Goal: Information Seeking & Learning: Check status

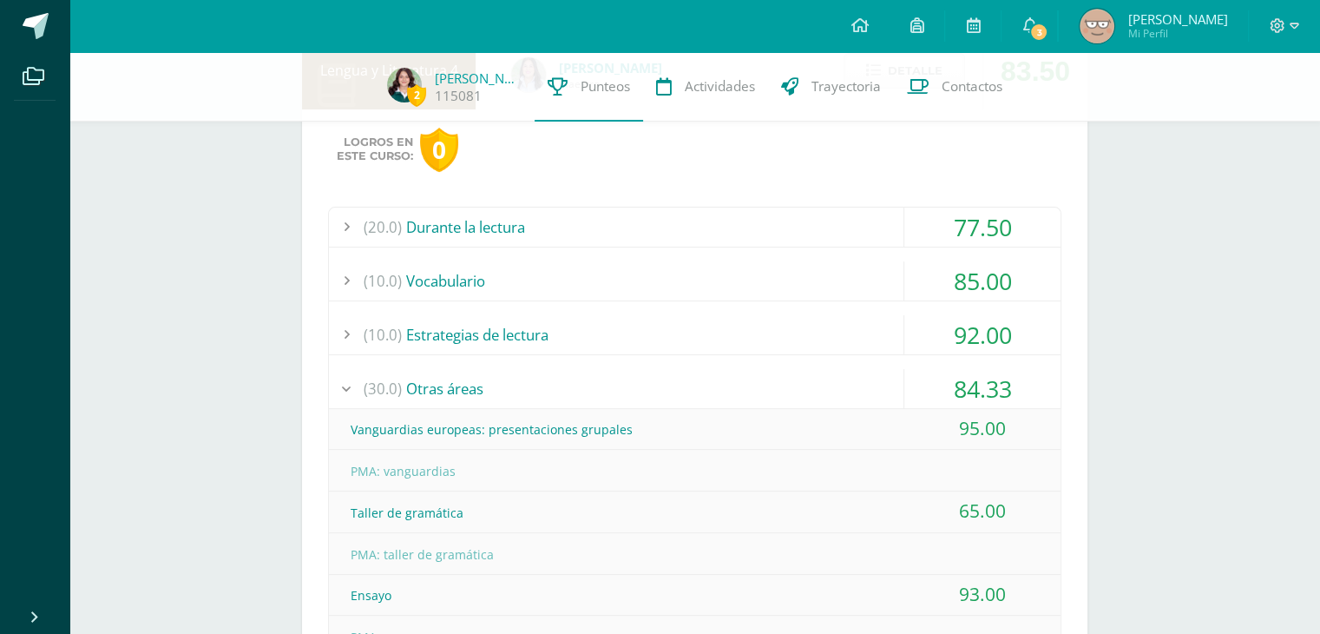
scroll to position [424, 0]
click at [931, 379] on div "84.33" at bounding box center [983, 391] width 156 height 39
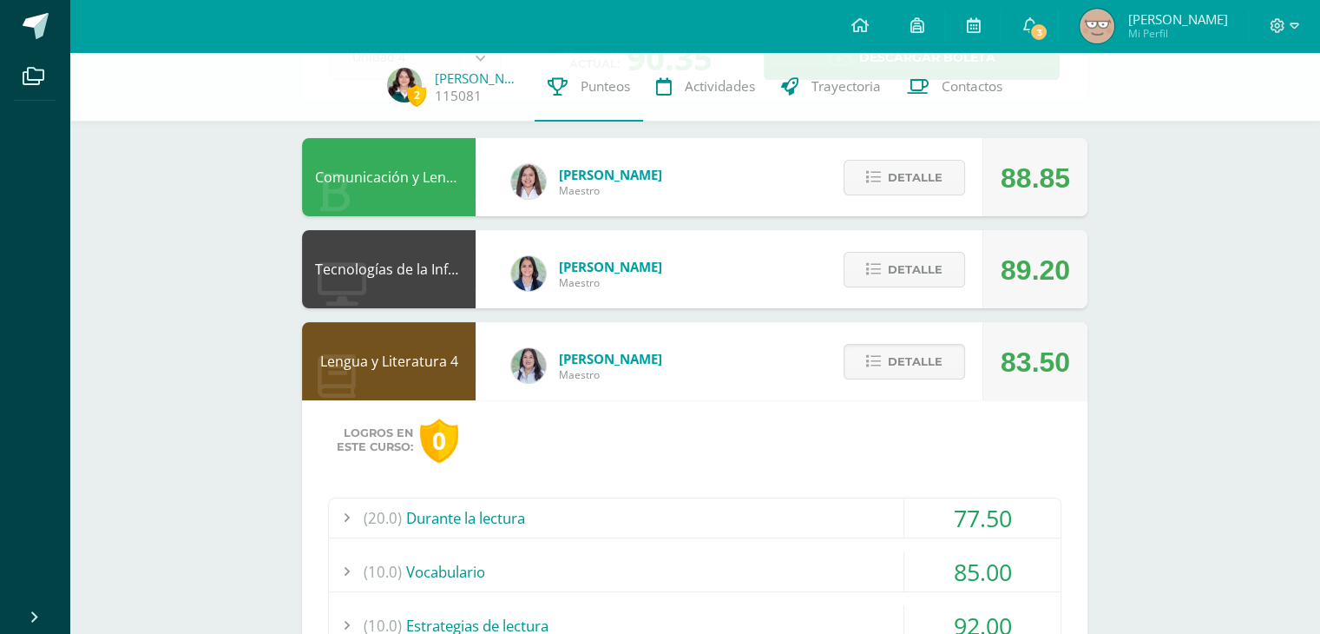
scroll to position [132, 0]
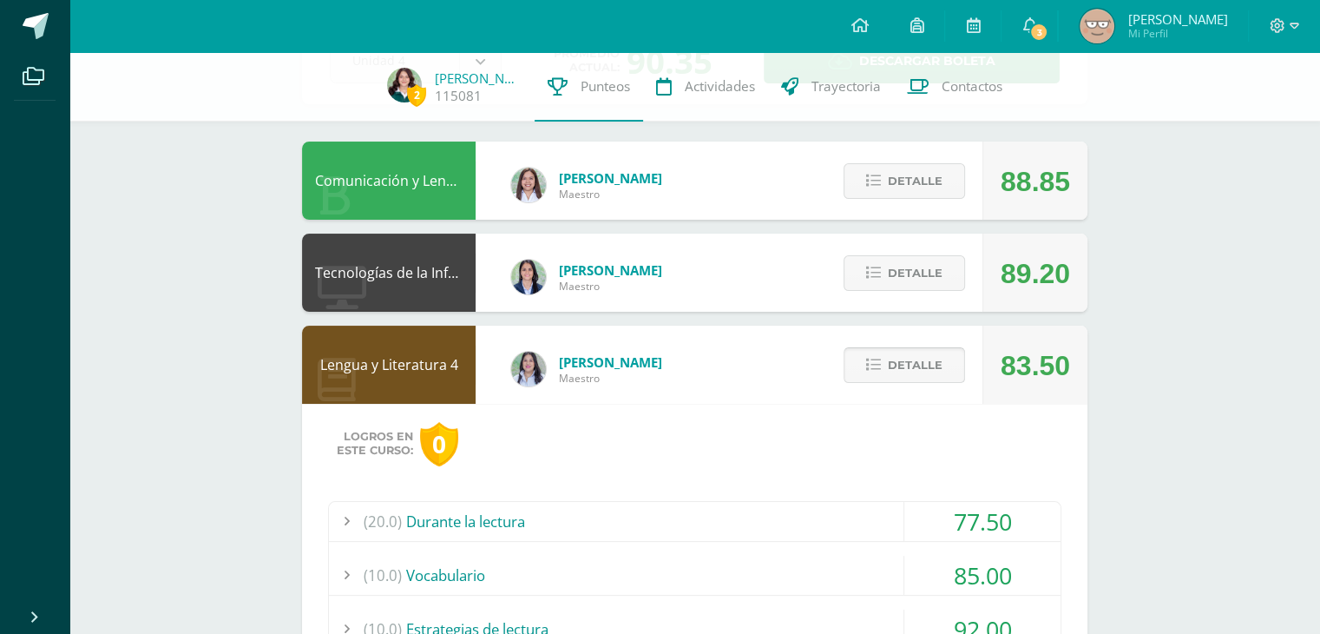
click at [927, 380] on span "Detalle" at bounding box center [915, 365] width 55 height 32
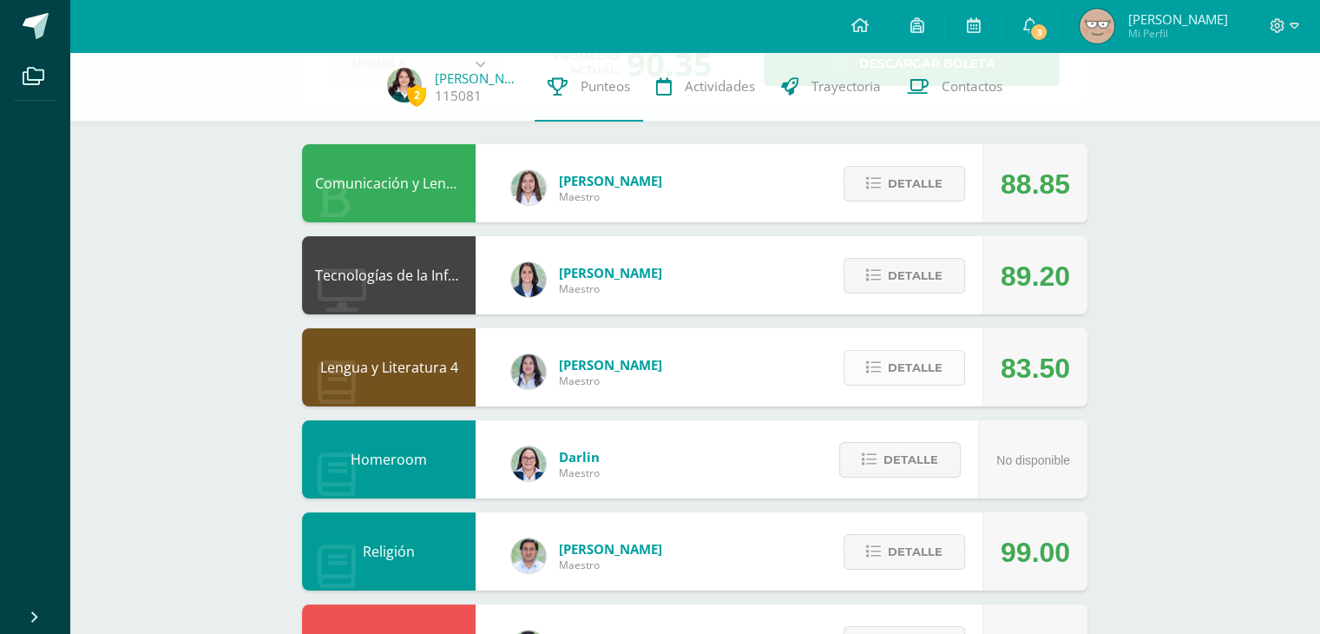
scroll to position [128, 0]
click at [920, 378] on span "Detalle" at bounding box center [915, 368] width 55 height 32
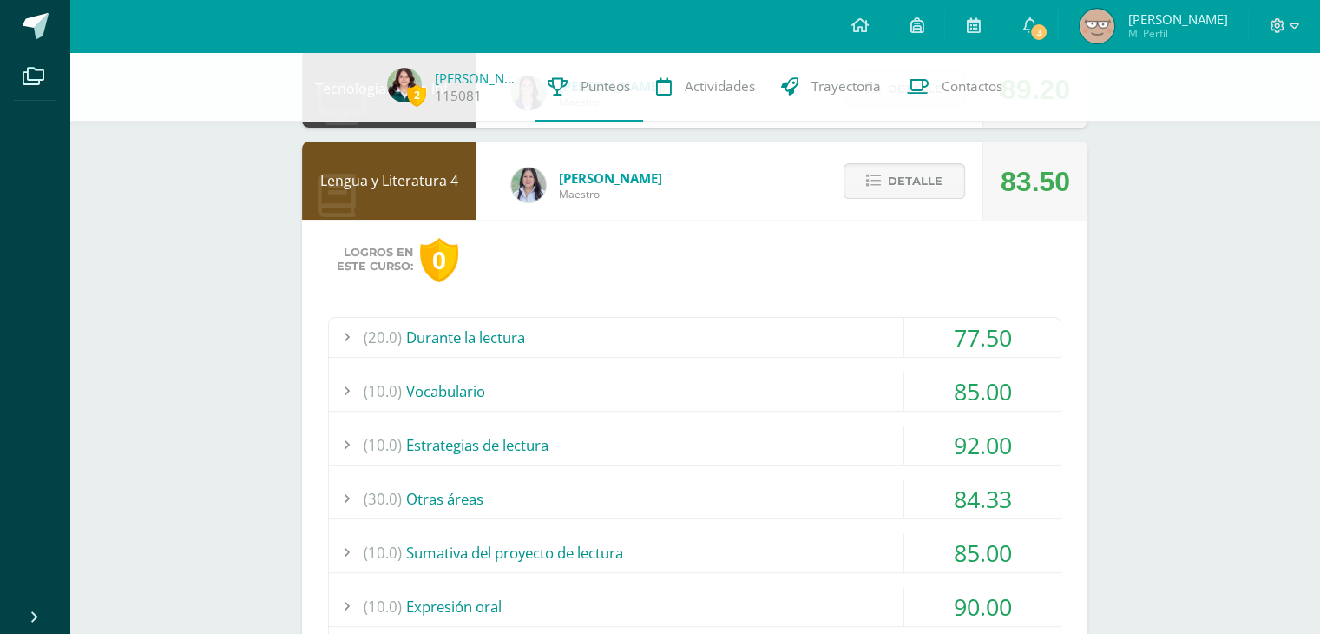
scroll to position [319, 0]
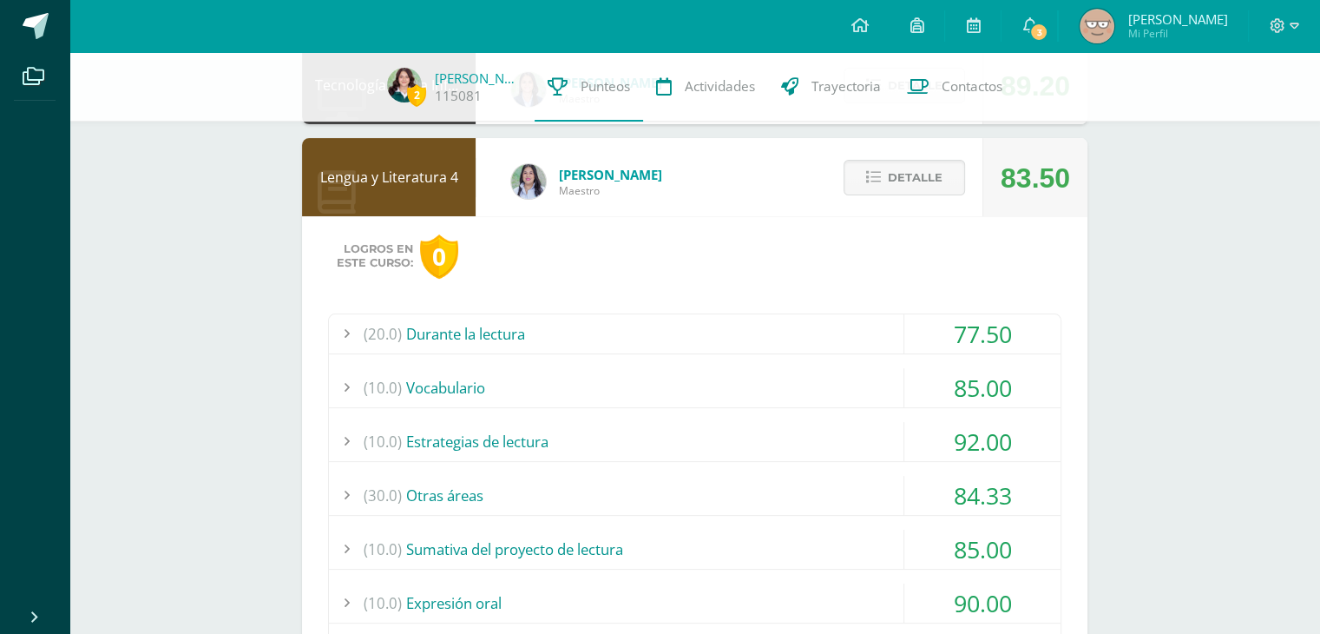
click at [826, 328] on div "(20.0) Durante la lectura" at bounding box center [695, 333] width 732 height 39
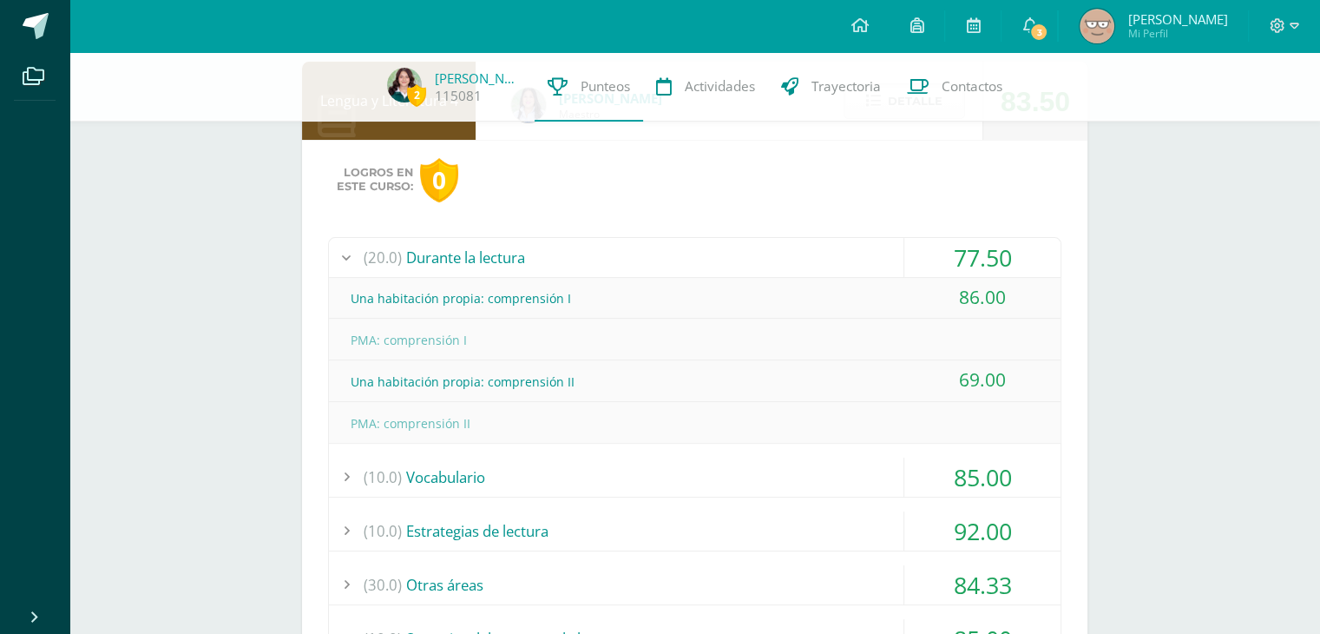
scroll to position [401, 0]
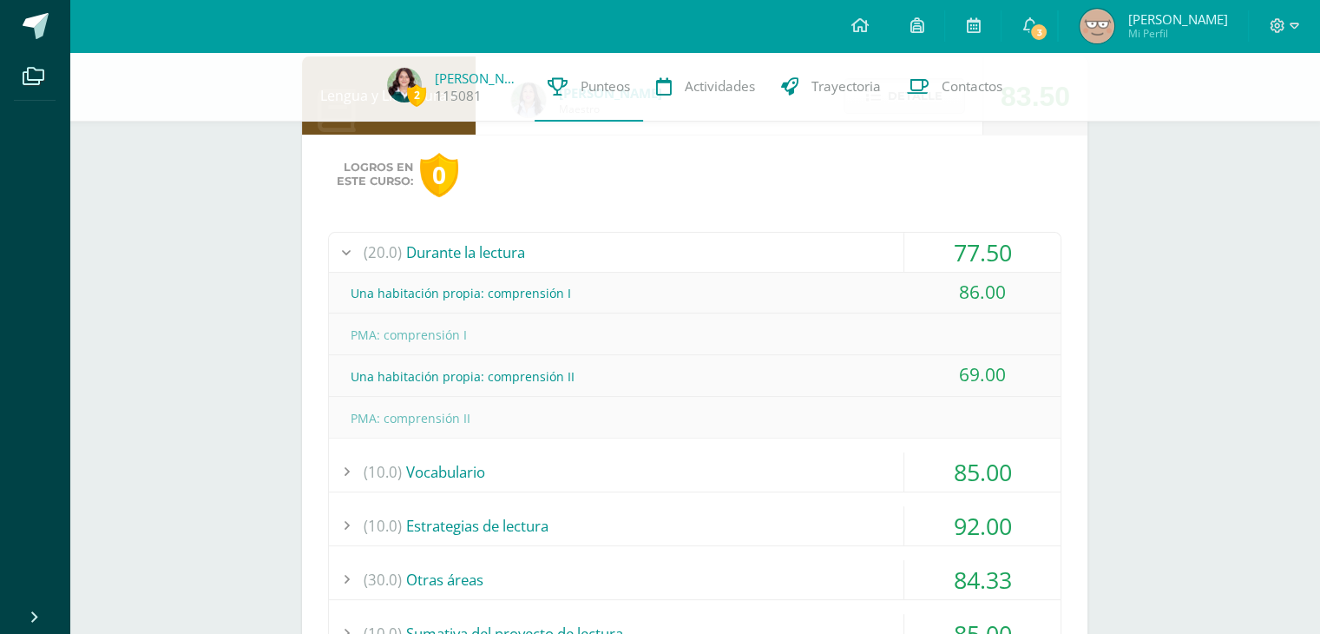
drag, startPoint x: 813, startPoint y: 444, endPoint x: 823, endPoint y: 459, distance: 17.6
click at [823, 459] on div "(10.0) Vocabulario" at bounding box center [695, 471] width 732 height 39
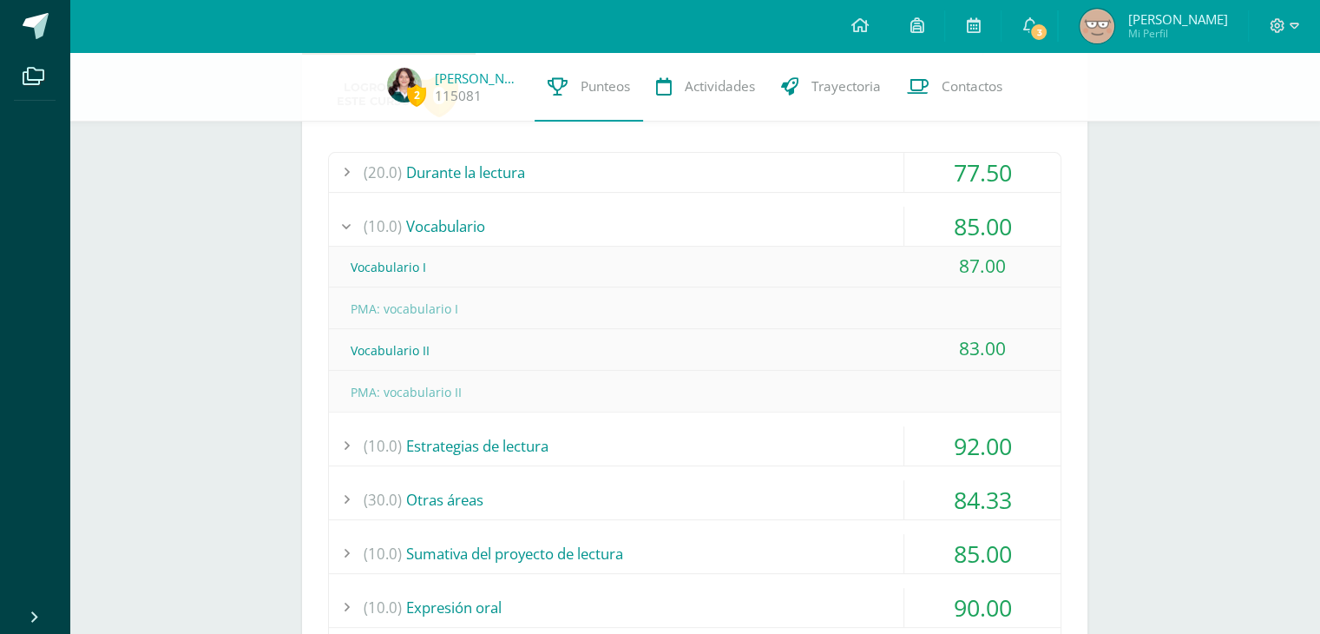
click at [914, 460] on div "92.00" at bounding box center [983, 445] width 156 height 39
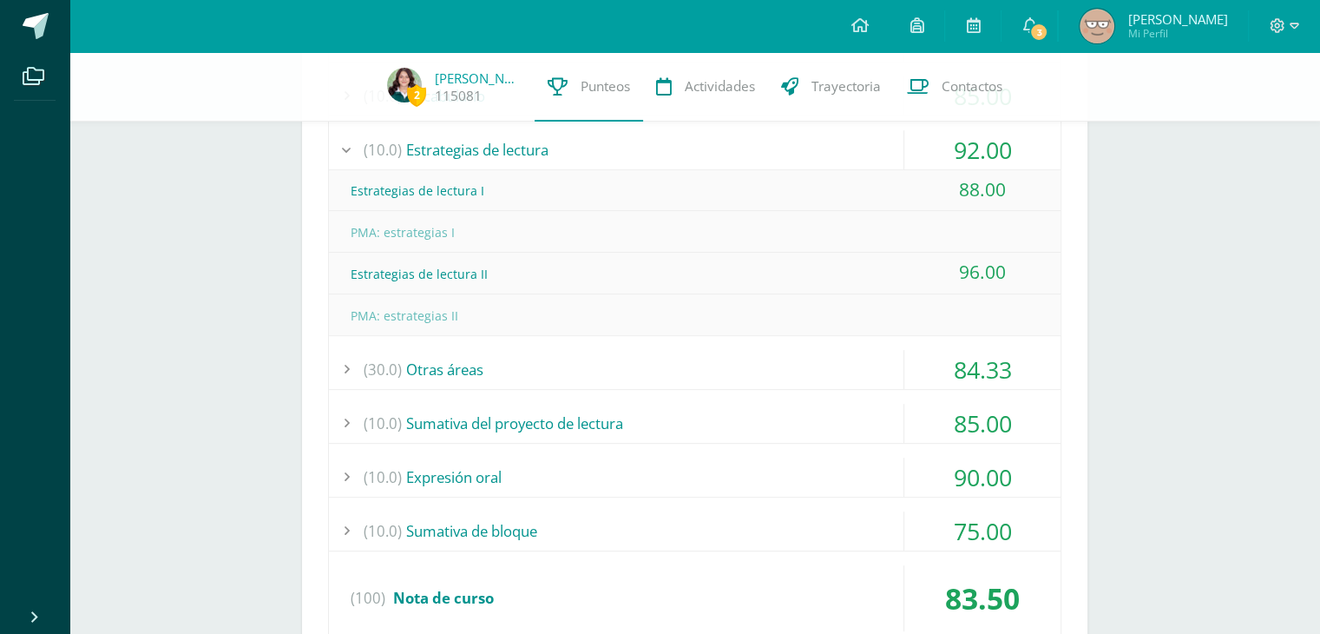
scroll to position [615, 0]
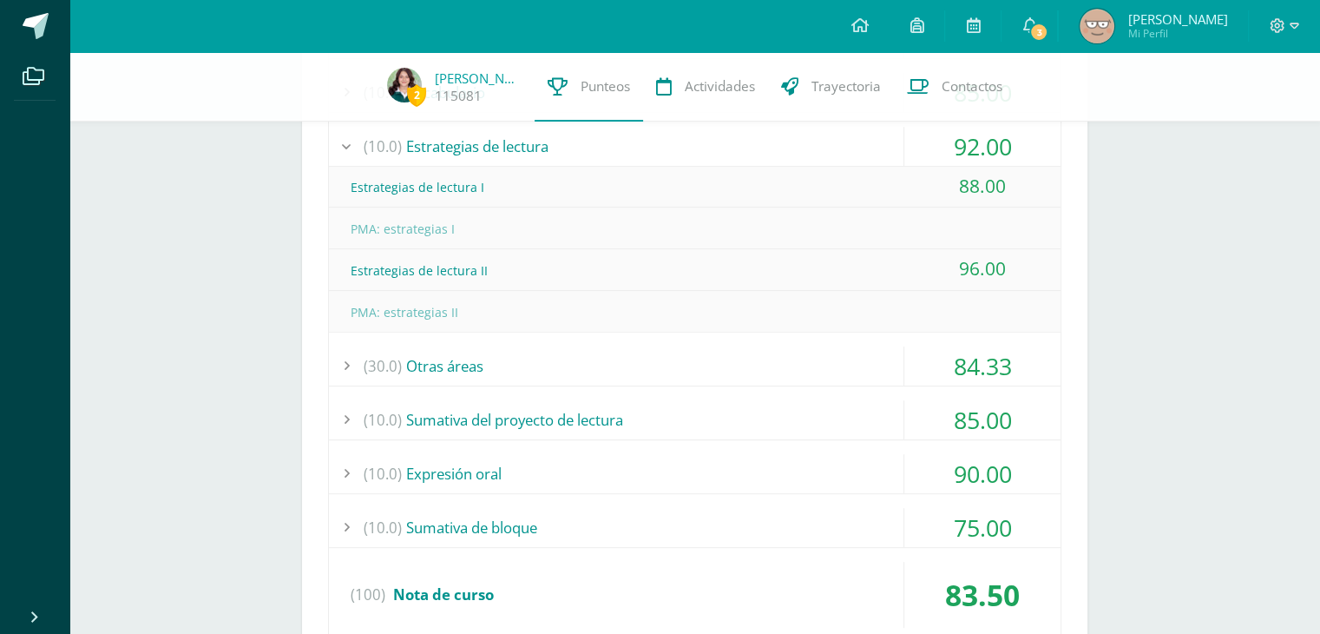
click at [797, 372] on div "(30.0) Otras áreas" at bounding box center [695, 365] width 732 height 39
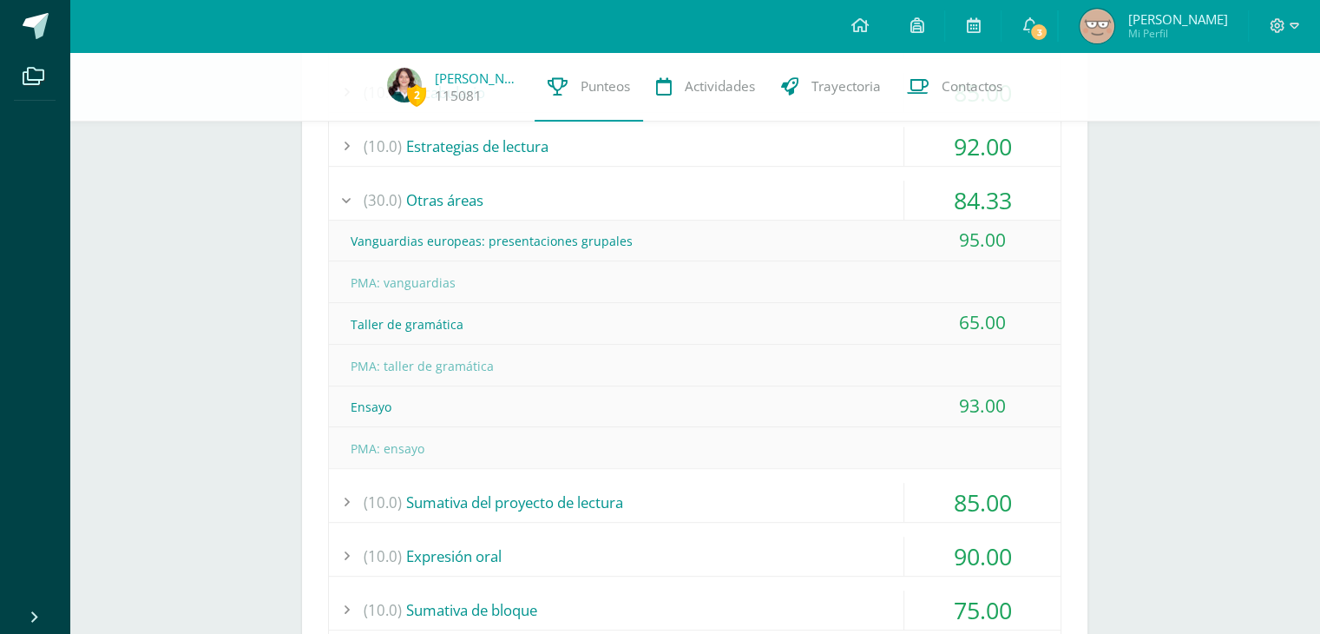
scroll to position [710, 0]
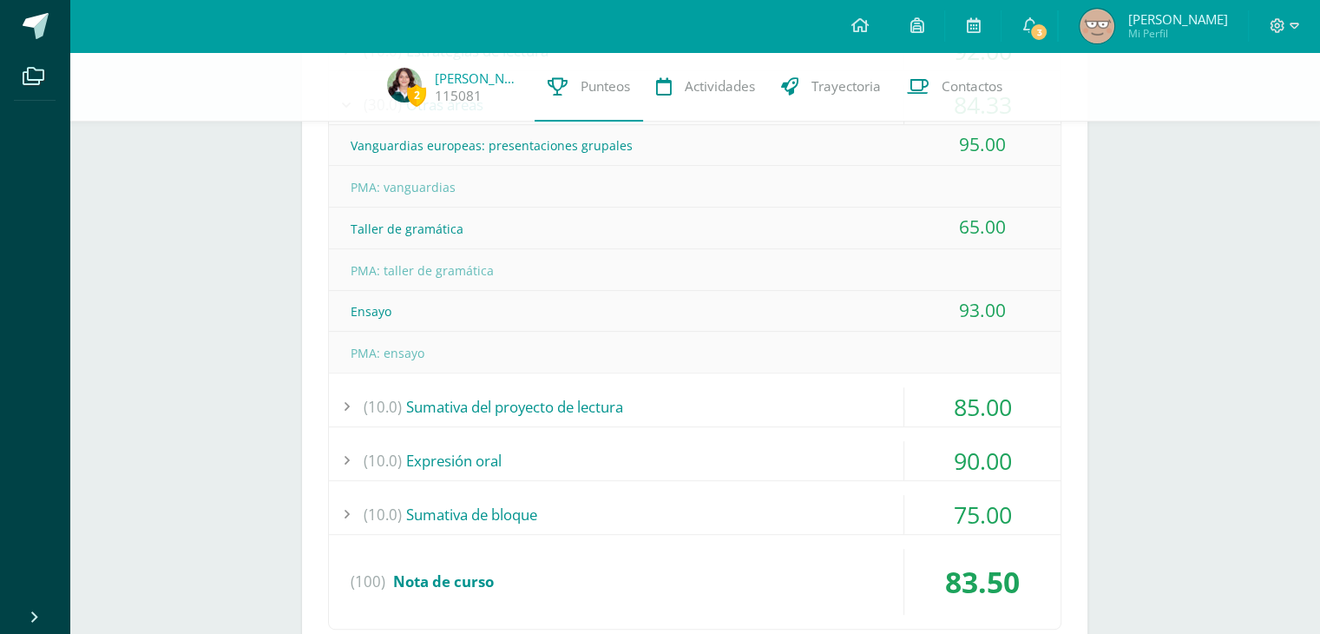
click at [730, 411] on div "(10.0) Sumativa del proyecto de lectura" at bounding box center [695, 406] width 732 height 39
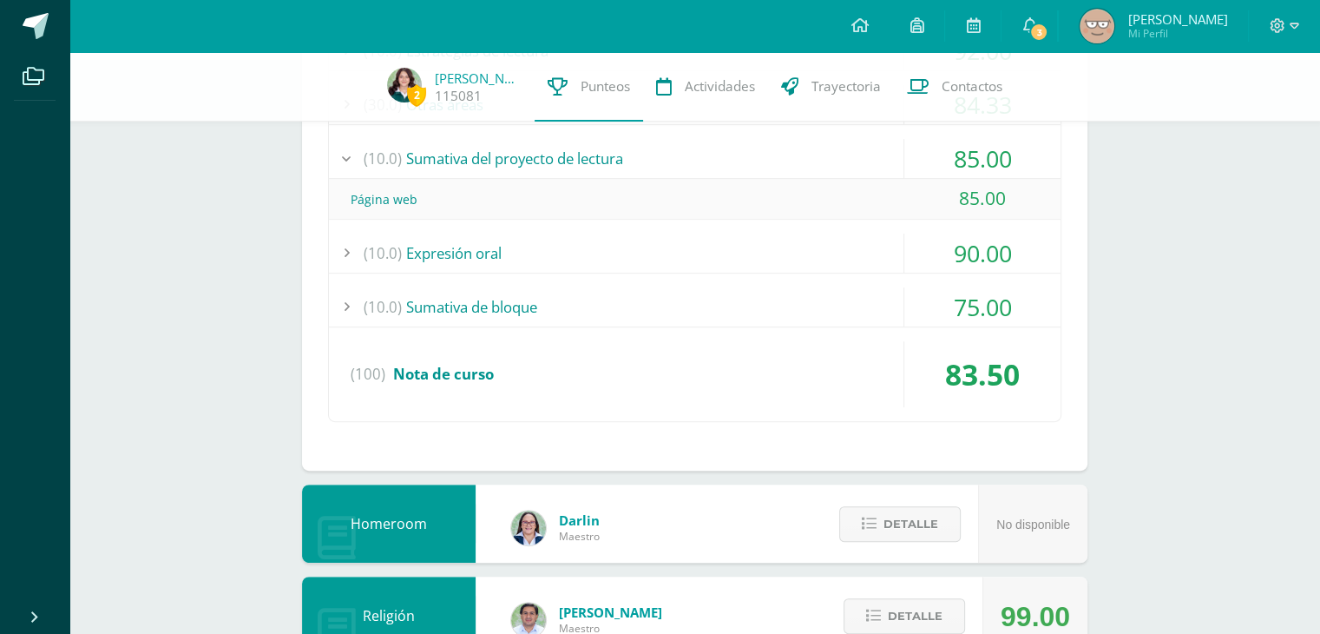
click at [569, 237] on div "(10.0) Expresión oral" at bounding box center [695, 253] width 732 height 39
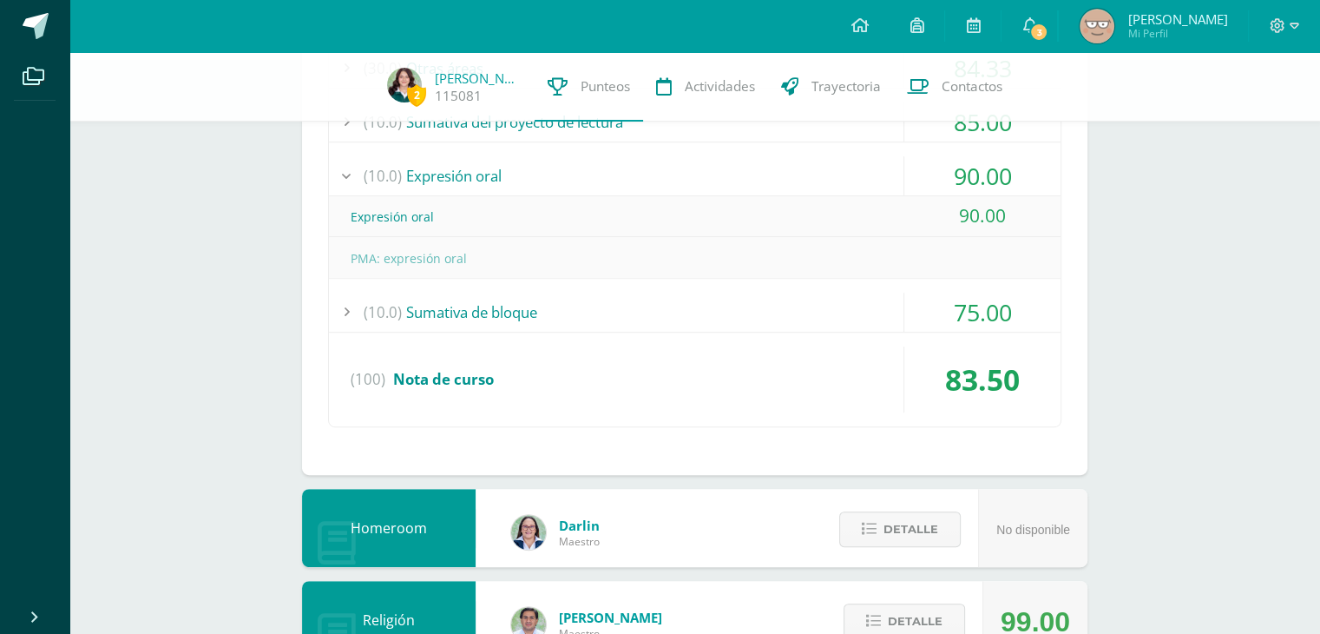
scroll to position [747, 0]
click at [544, 372] on div "(100) Nota de curso" at bounding box center [695, 379] width 732 height 66
